Goal: Find specific page/section: Find specific page/section

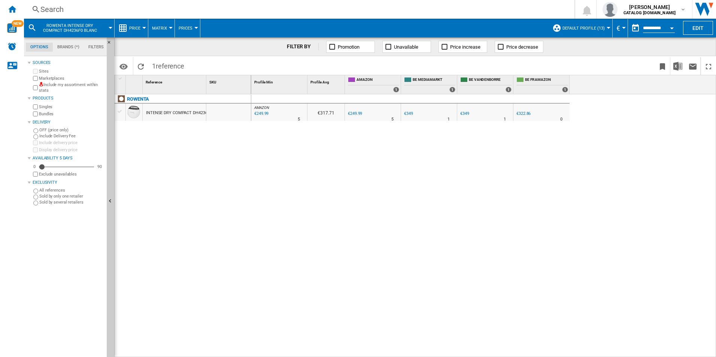
click at [64, 6] on div "Search" at bounding box center [297, 9] width 514 height 10
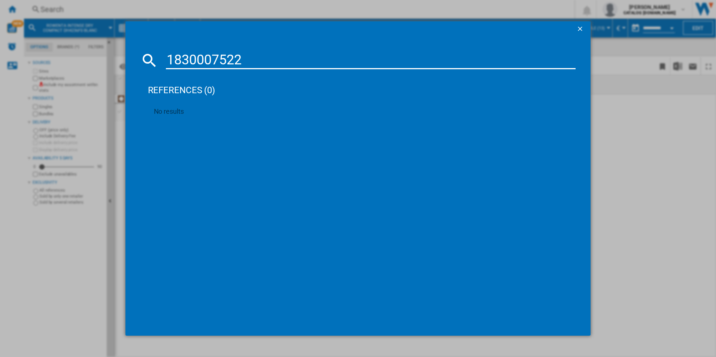
click at [206, 55] on input "1830007522" at bounding box center [371, 60] width 410 height 18
paste input "QR2020"
type input "QR2020"
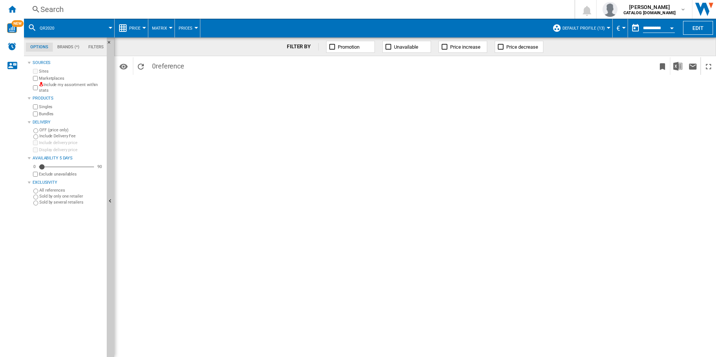
click at [71, 10] on div "Search" at bounding box center [297, 9] width 514 height 10
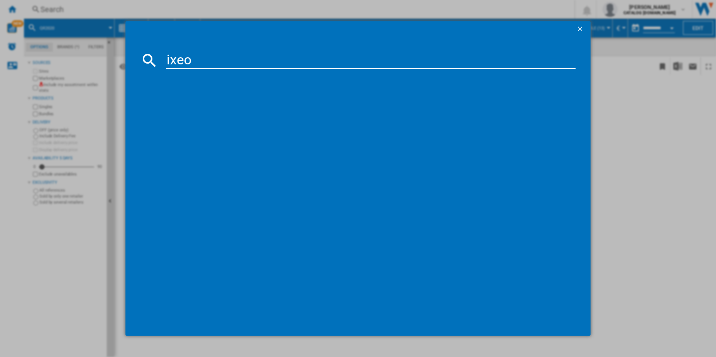
type input "ixeo"
click at [579, 29] on ng-md-icon "getI18NText('BUTTONS.CLOSE_DIALOG')" at bounding box center [580, 29] width 9 height 9
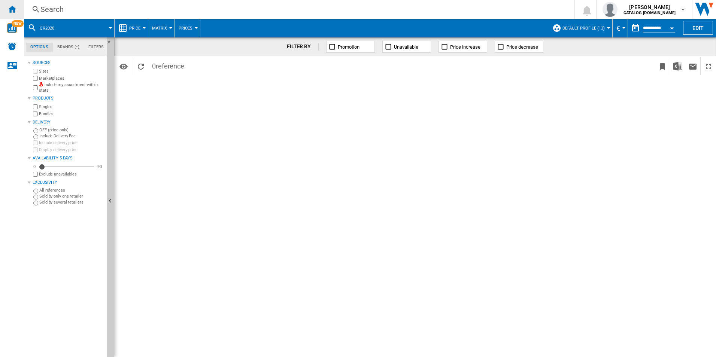
click at [16, 8] on ng-md-icon "Home" at bounding box center [11, 8] width 9 height 9
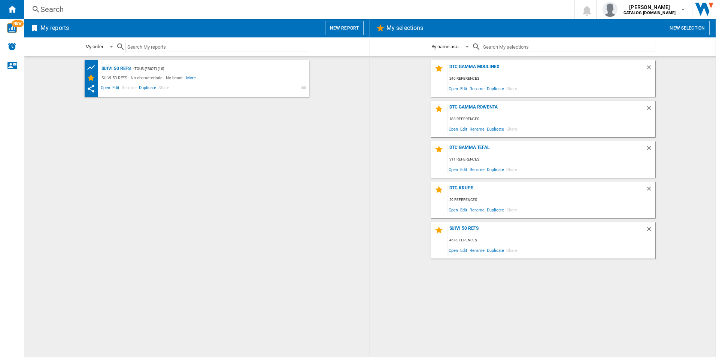
click at [473, 102] on div "DTC Gamma Rowenta 188 references Open Edit Rename Duplicate Share" at bounding box center [542, 119] width 225 height 37
click at [470, 107] on div "DTC Gamma Rowenta" at bounding box center [546, 109] width 198 height 10
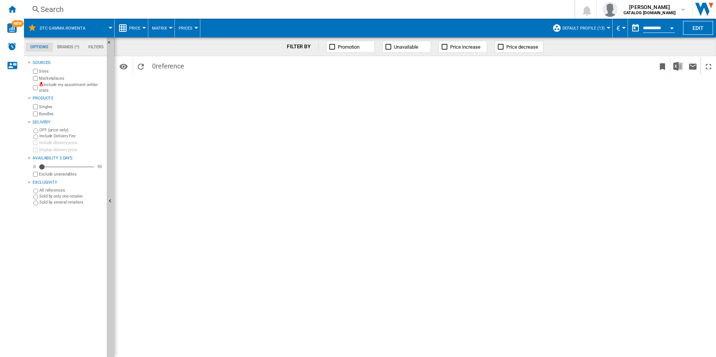
click at [49, 10] on div "Search" at bounding box center [297, 9] width 514 height 10
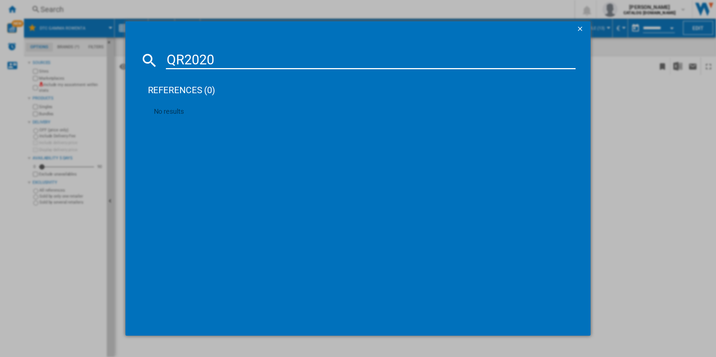
click at [192, 62] on input "QR2020" at bounding box center [371, 60] width 410 height 18
paste input "T2020"
type input "QT2020"
